Goal: Information Seeking & Learning: Learn about a topic

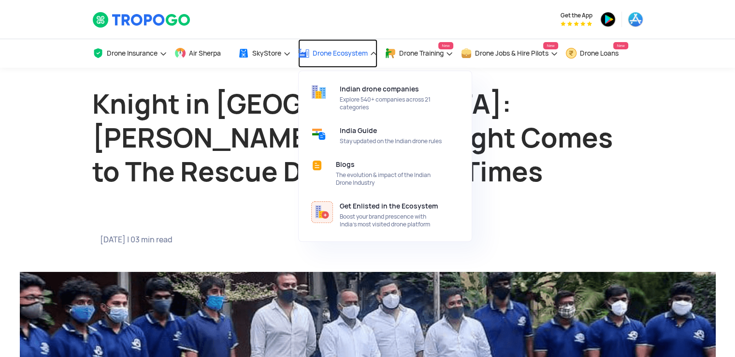
click at [336, 56] on span "Drone Ecosystem" at bounding box center [340, 53] width 55 height 8
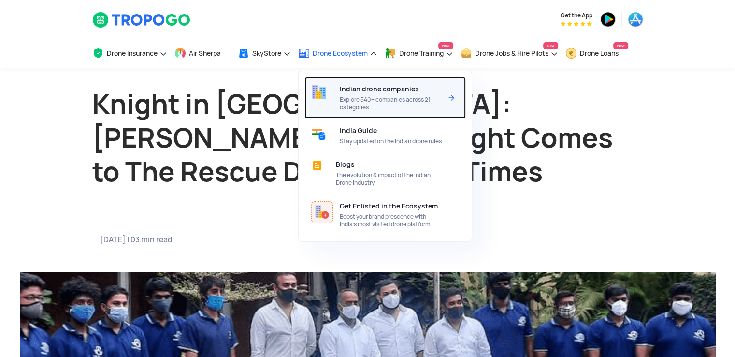
click at [373, 101] on span "Explore 540+ companies across 21 categories" at bounding box center [391, 103] width 102 height 15
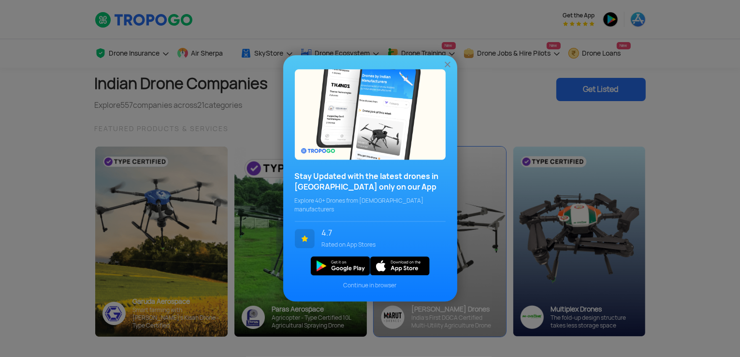
scroll to position [48, 0]
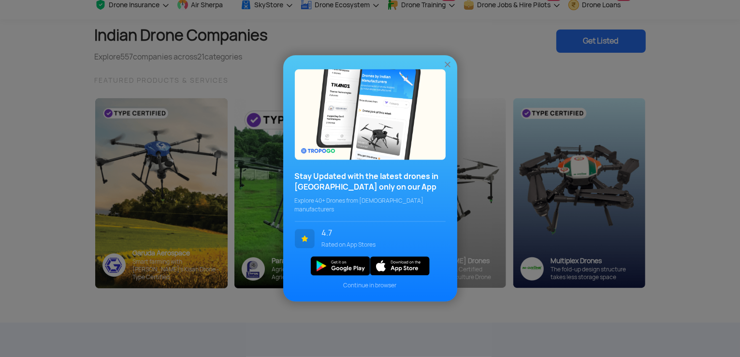
click at [448, 69] on img at bounding box center [448, 65] width 10 height 10
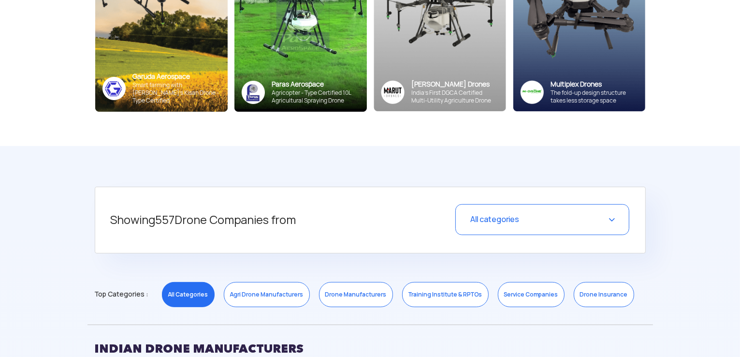
scroll to position [242, 0]
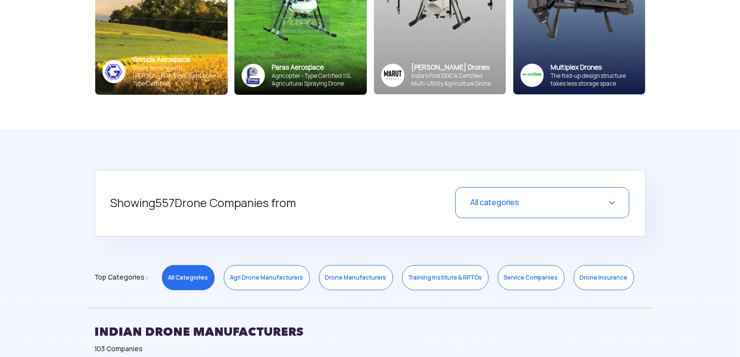
click at [608, 205] on div "All categories" at bounding box center [542, 202] width 174 height 31
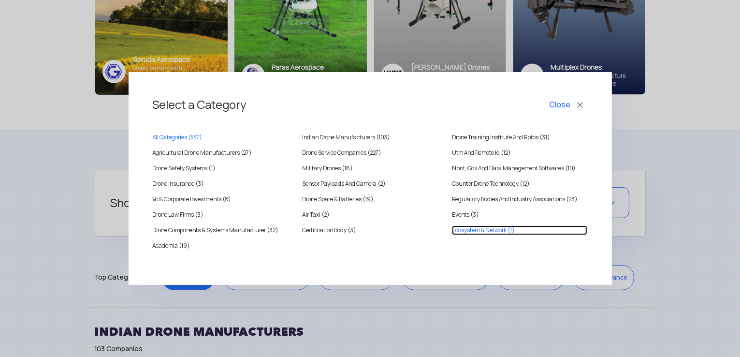
click at [497, 227] on Network "Ecosystem & Network (1)" at bounding box center [519, 230] width 135 height 10
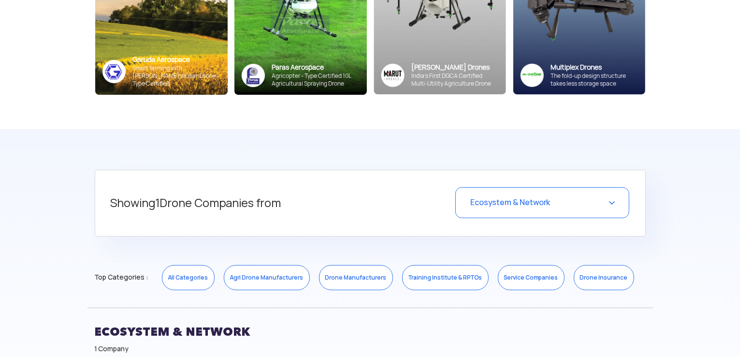
click at [248, 186] on div "Showing 1 Drone Companies from Ecosystem & Network Select a Category Close All …" at bounding box center [370, 203] width 551 height 67
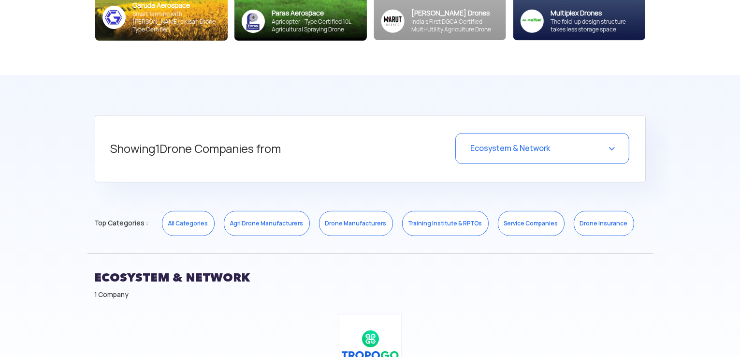
scroll to position [290, 0]
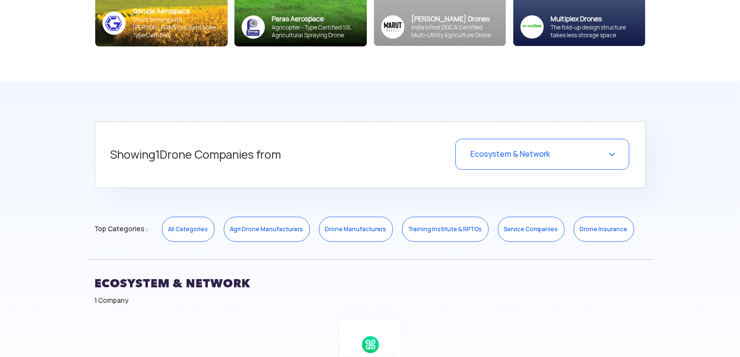
click at [593, 152] on div "Ecosystem & Network" at bounding box center [542, 154] width 174 height 31
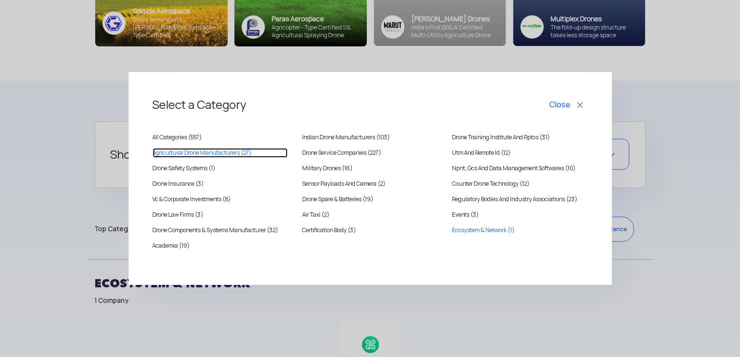
click at [207, 152] on MANUFACTURERS "Agricultural Drone Manufacturers (27)" at bounding box center [220, 153] width 135 height 10
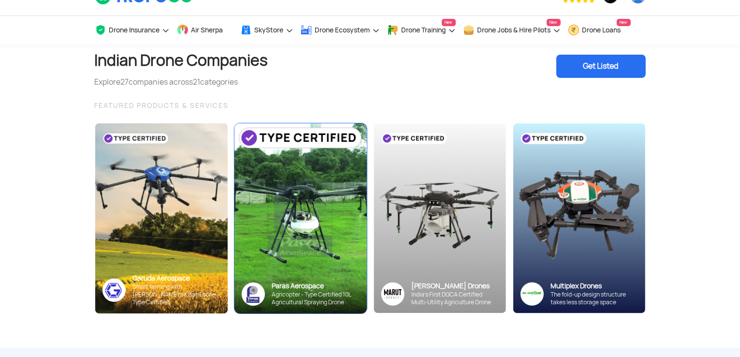
scroll to position [0, 0]
